Goal: Navigation & Orientation: Find specific page/section

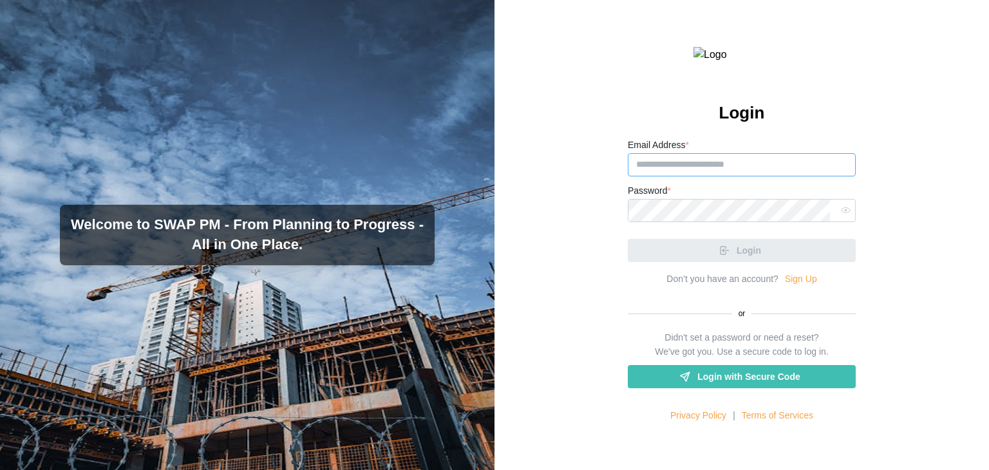
click at [682, 176] on input "Email Address *" at bounding box center [742, 164] width 228 height 23
click at [644, 176] on input "Email Address *" at bounding box center [742, 164] width 228 height 23
paste input "**********"
type input "**********"
click at [640, 222] on div at bounding box center [742, 210] width 228 height 23
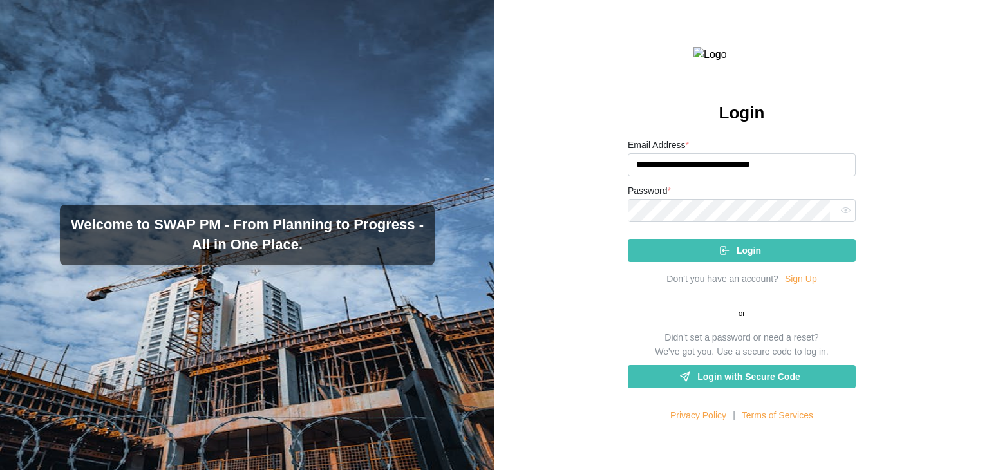
click at [666, 261] on div "Login" at bounding box center [739, 250] width 207 height 22
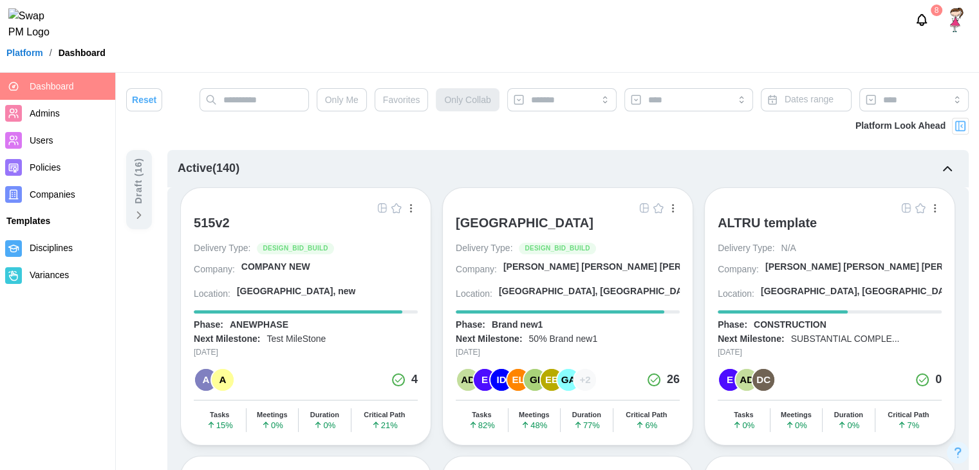
click at [492, 229] on div "ALTRU SPORTS COMPLEX" at bounding box center [525, 222] width 138 height 15
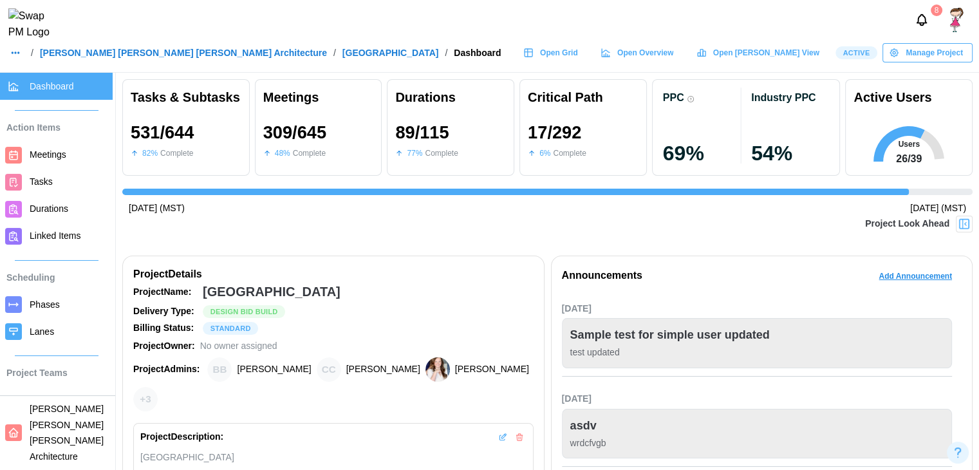
scroll to position [0, 9189]
click at [707, 56] on icon at bounding box center [702, 53] width 10 height 10
click at [673, 55] on span "Open Overview" at bounding box center [645, 53] width 56 height 18
click at [50, 306] on span "Phases" at bounding box center [45, 304] width 30 height 10
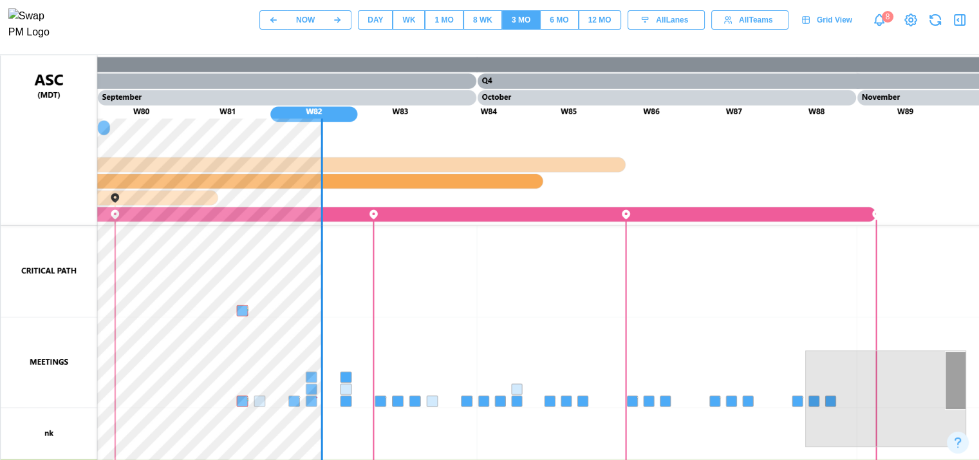
click at [442, 29] on span "1 MO" at bounding box center [444, 20] width 19 height 18
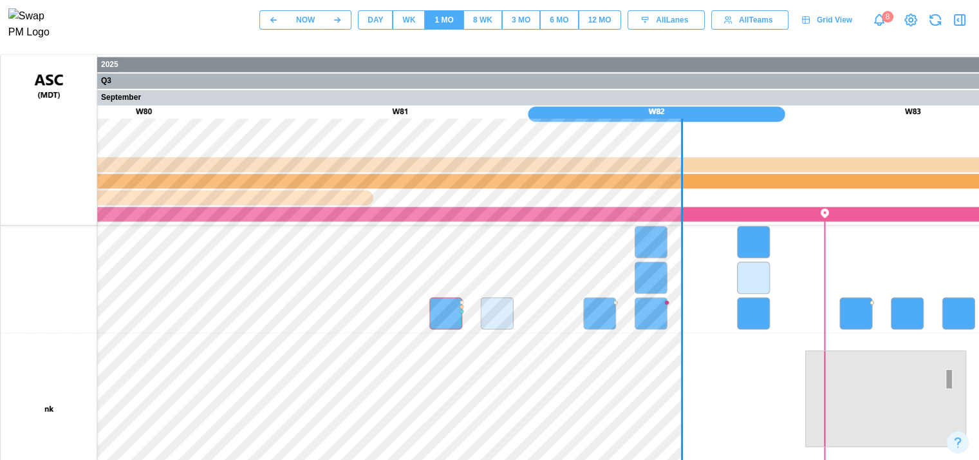
drag, startPoint x: 443, startPoint y: 300, endPoint x: 417, endPoint y: 285, distance: 30.0
click at [417, 285] on canvas at bounding box center [619, 377] width 1236 height 644
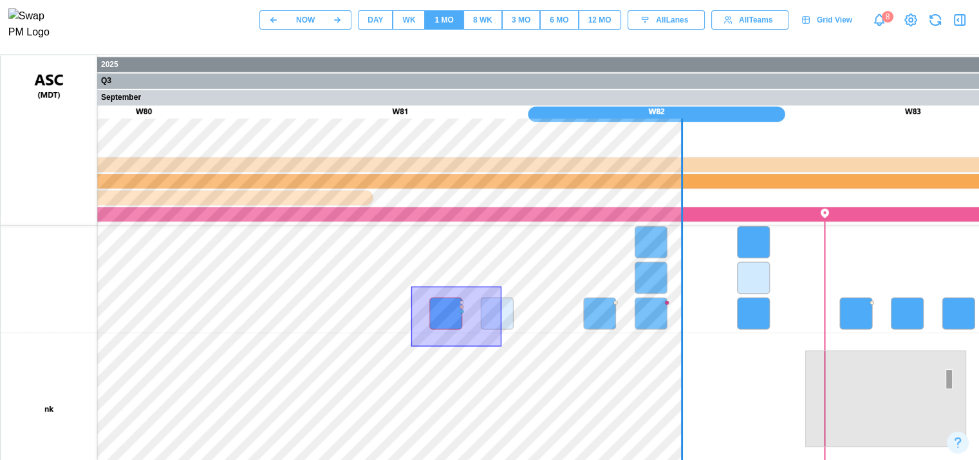
drag, startPoint x: 406, startPoint y: 284, endPoint x: 482, endPoint y: 343, distance: 95.8
click at [482, 343] on canvas at bounding box center [619, 377] width 1236 height 644
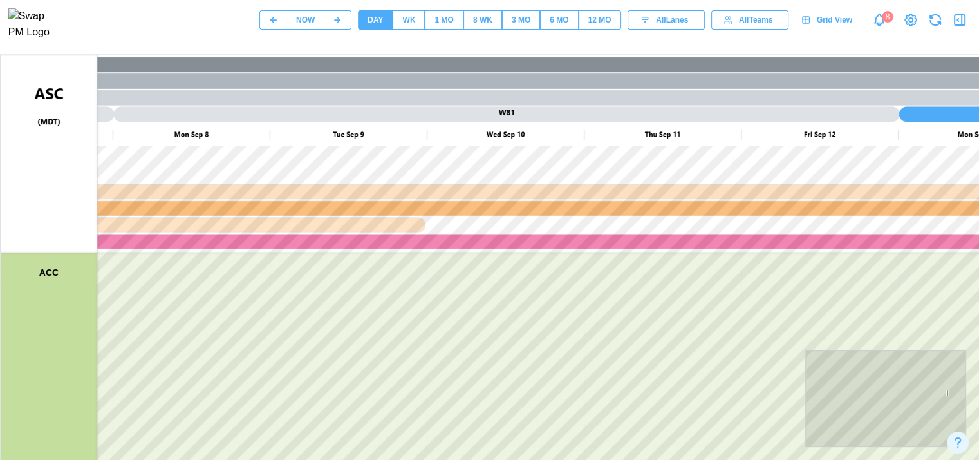
click at [451, 26] on div "1 MO" at bounding box center [444, 20] width 19 height 12
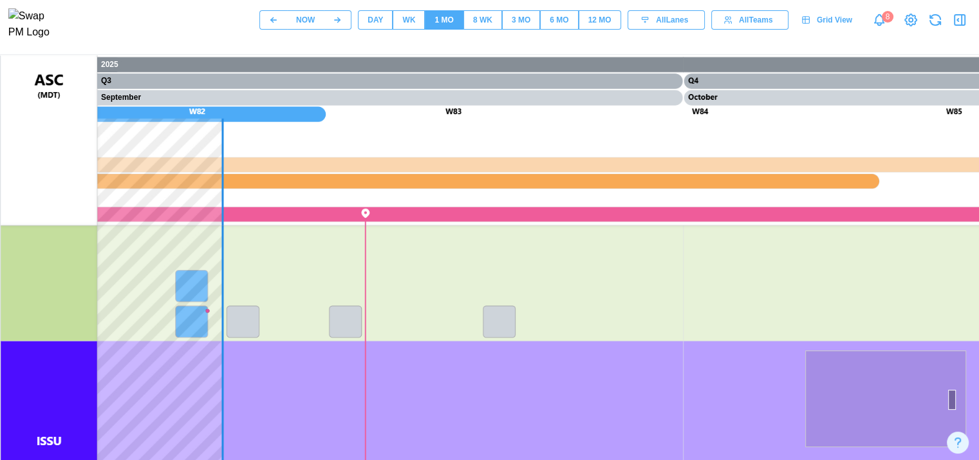
click at [600, 29] on span "12 MO" at bounding box center [599, 20] width 23 height 18
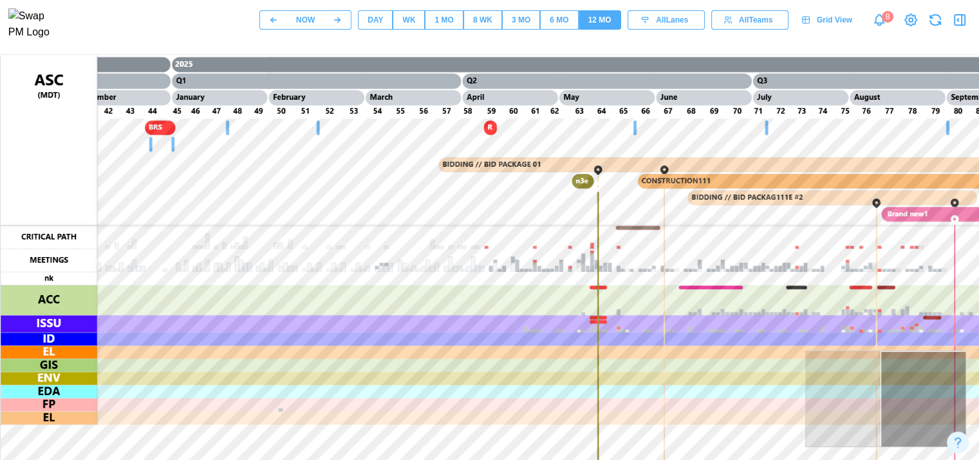
drag, startPoint x: 487, startPoint y: 250, endPoint x: 462, endPoint y: 289, distance: 46.1
click at [462, 289] on canvas at bounding box center [619, 377] width 1236 height 644
drag, startPoint x: 518, startPoint y: 250, endPoint x: 468, endPoint y: 278, distance: 56.8
click at [468, 278] on canvas at bounding box center [619, 377] width 1236 height 644
drag, startPoint x: 514, startPoint y: 252, endPoint x: 569, endPoint y: 283, distance: 63.7
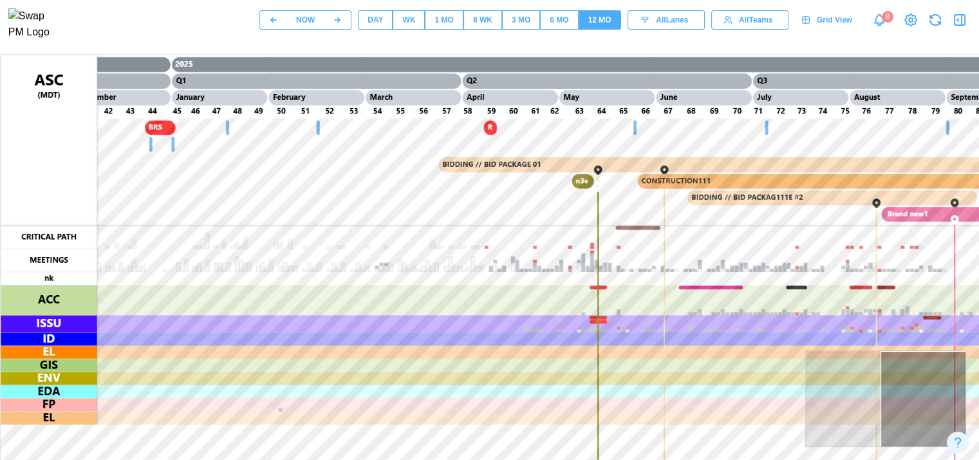
click at [569, 283] on canvas at bounding box center [619, 377] width 1236 height 644
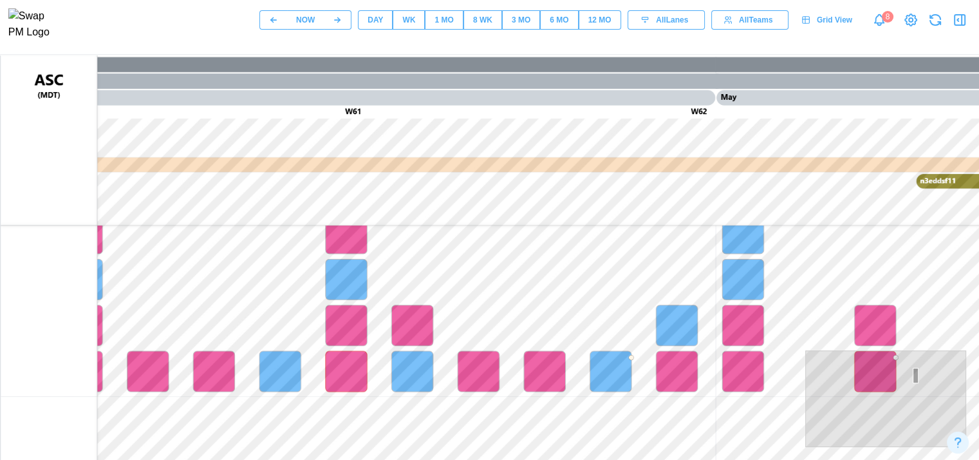
click at [597, 18] on div "12 MO" at bounding box center [599, 20] width 23 height 12
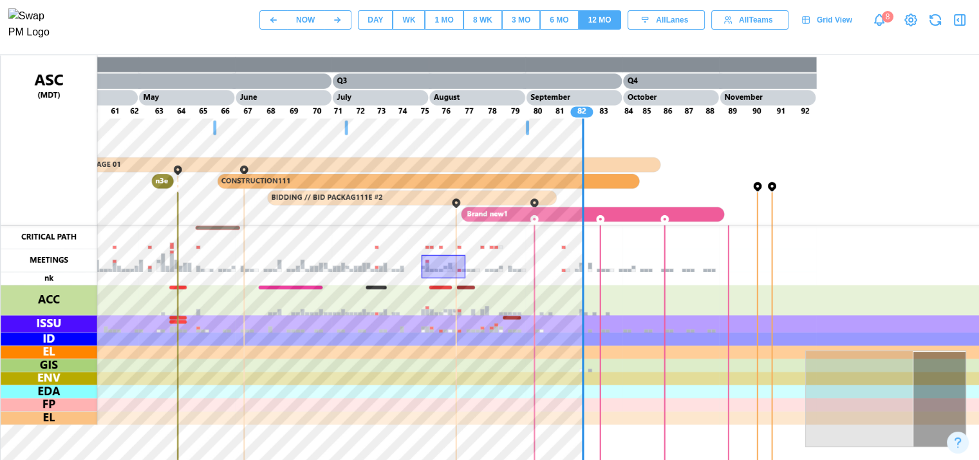
drag, startPoint x: 415, startPoint y: 254, endPoint x: 460, endPoint y: 277, distance: 51.0
click at [460, 277] on canvas at bounding box center [619, 377] width 1236 height 644
